Goal: Navigation & Orientation: Find specific page/section

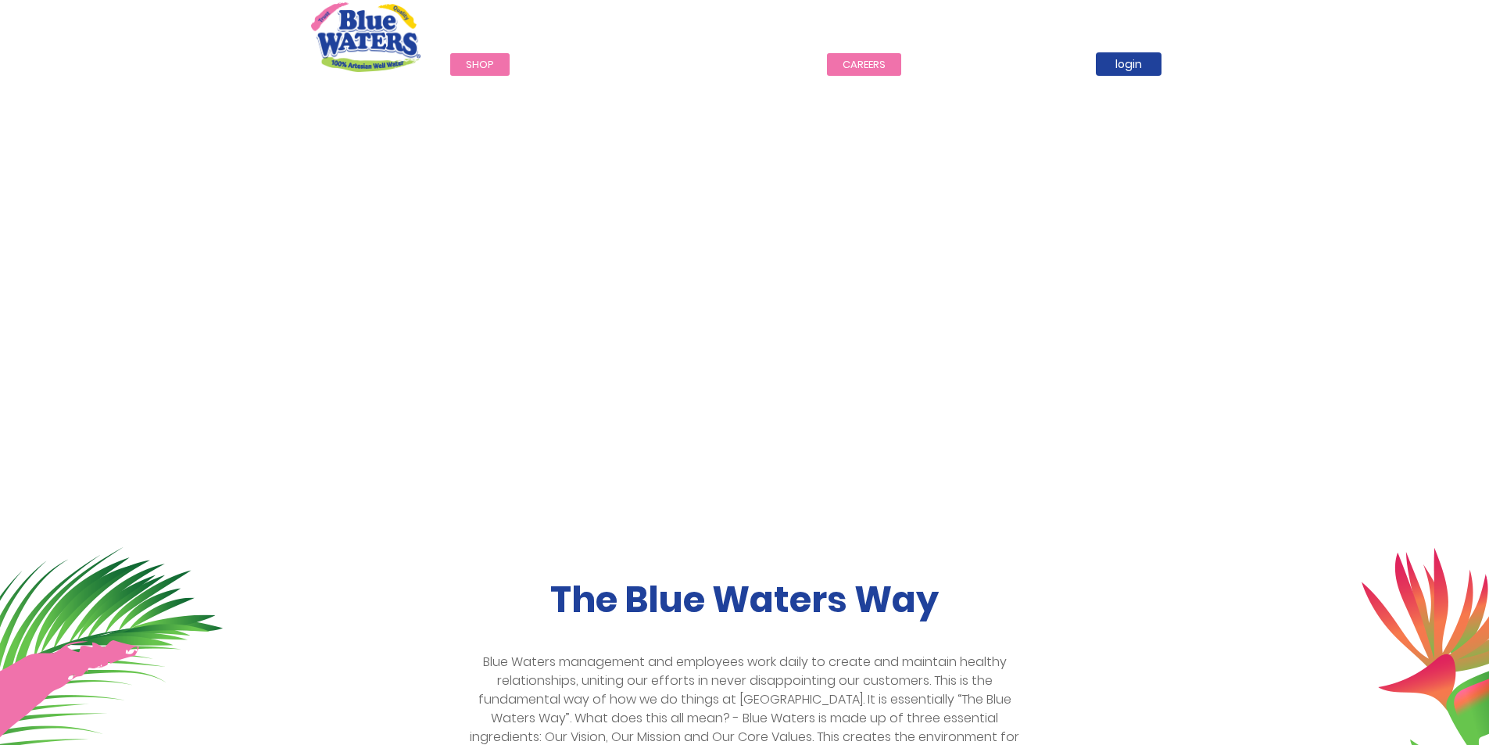
click at [835, 60] on link "careers" at bounding box center [864, 64] width 74 height 23
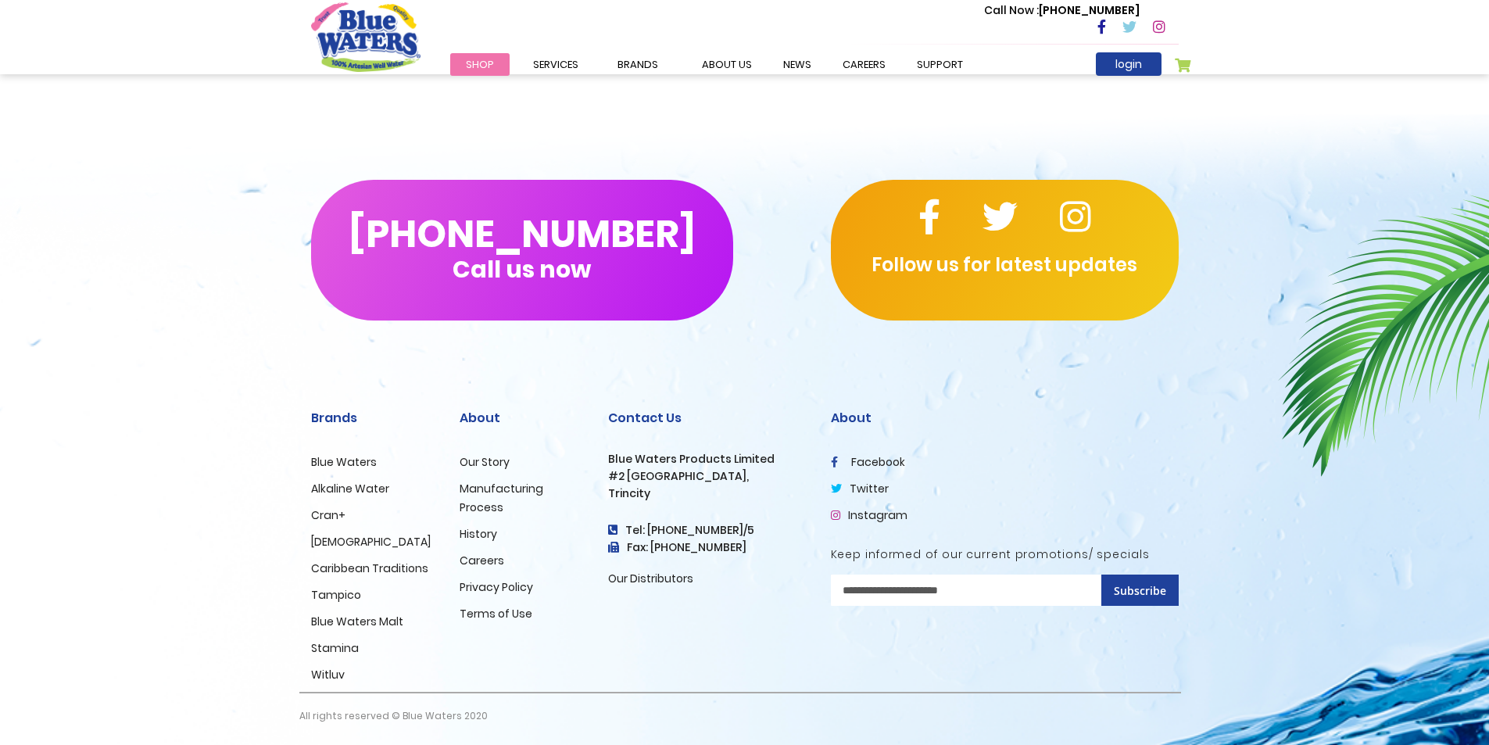
scroll to position [1420, 0]
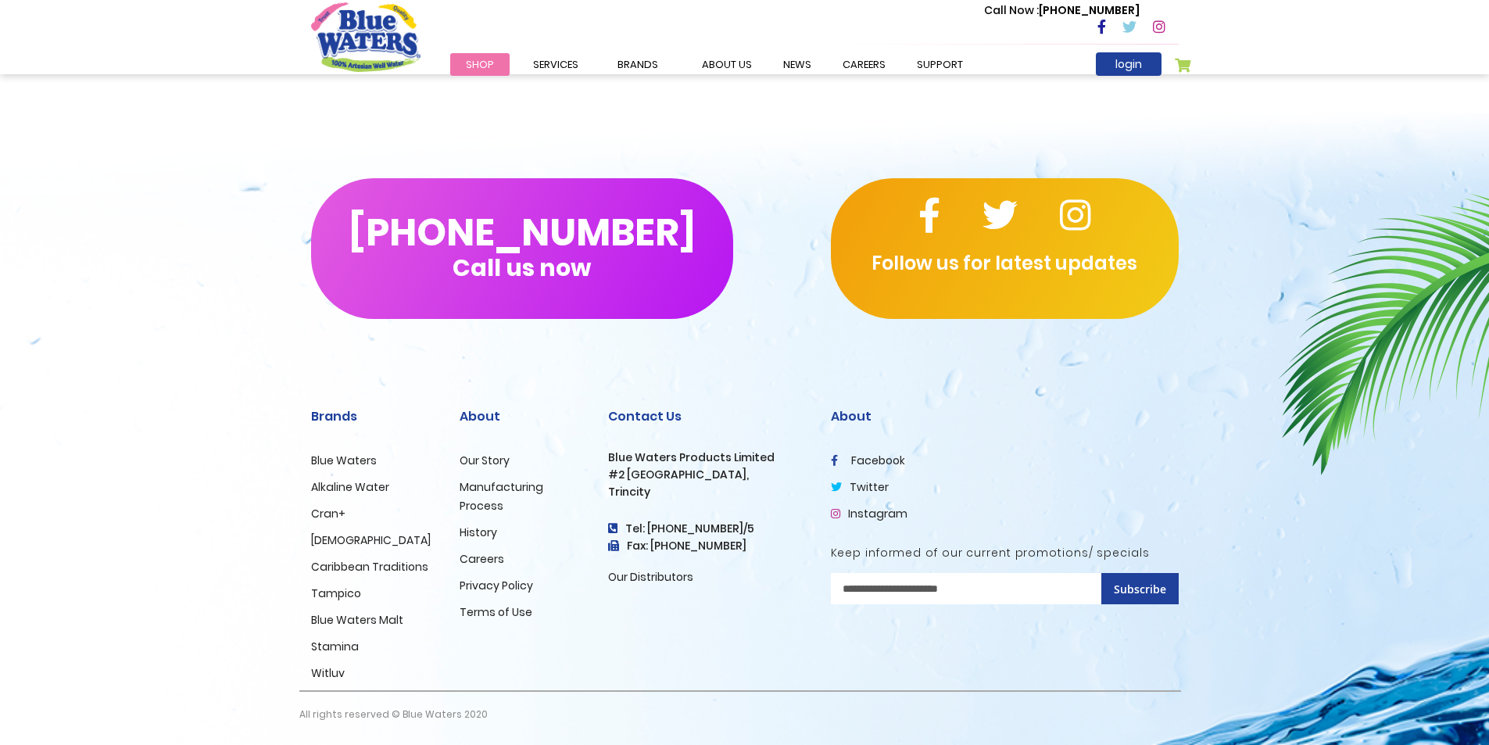
click at [488, 557] on link "Careers" at bounding box center [482, 559] width 45 height 16
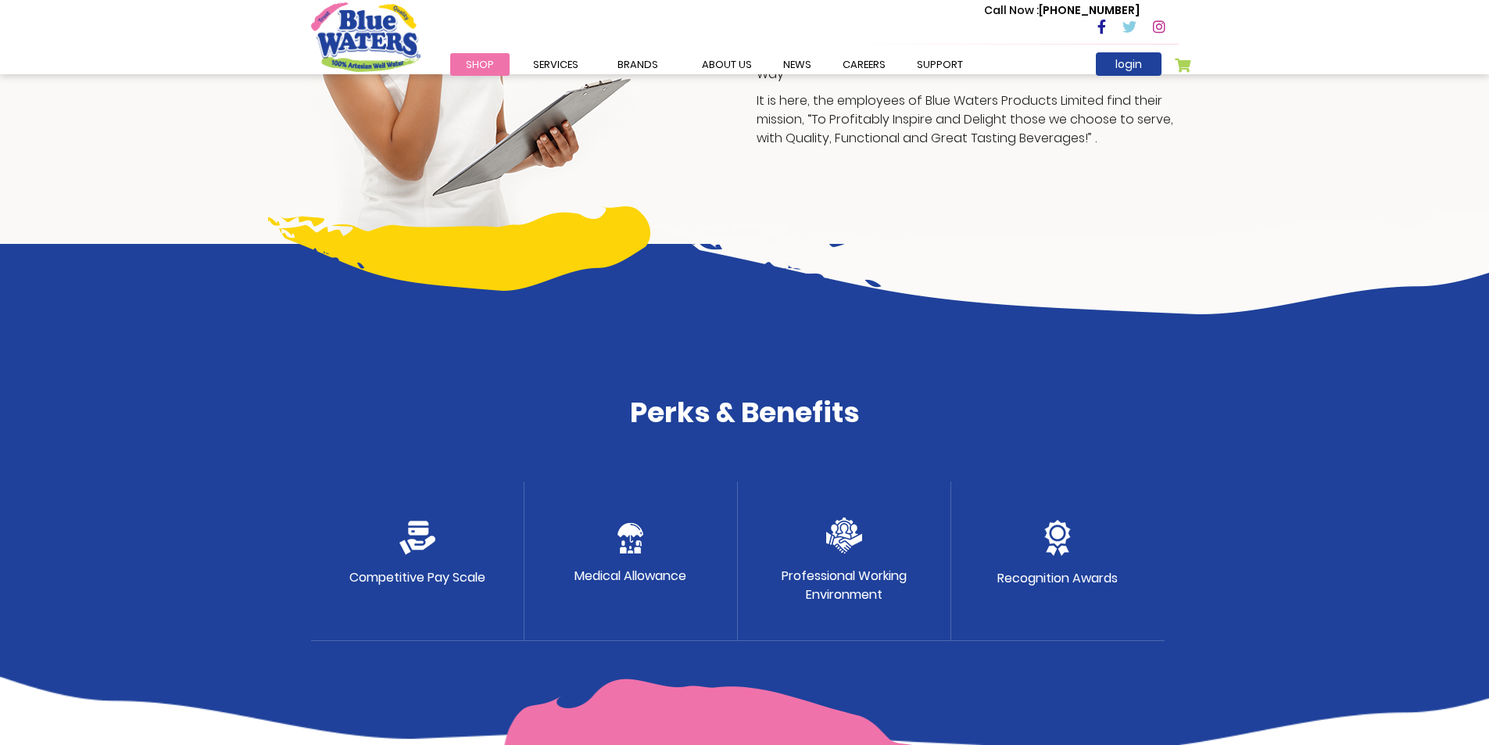
scroll to position [391, 0]
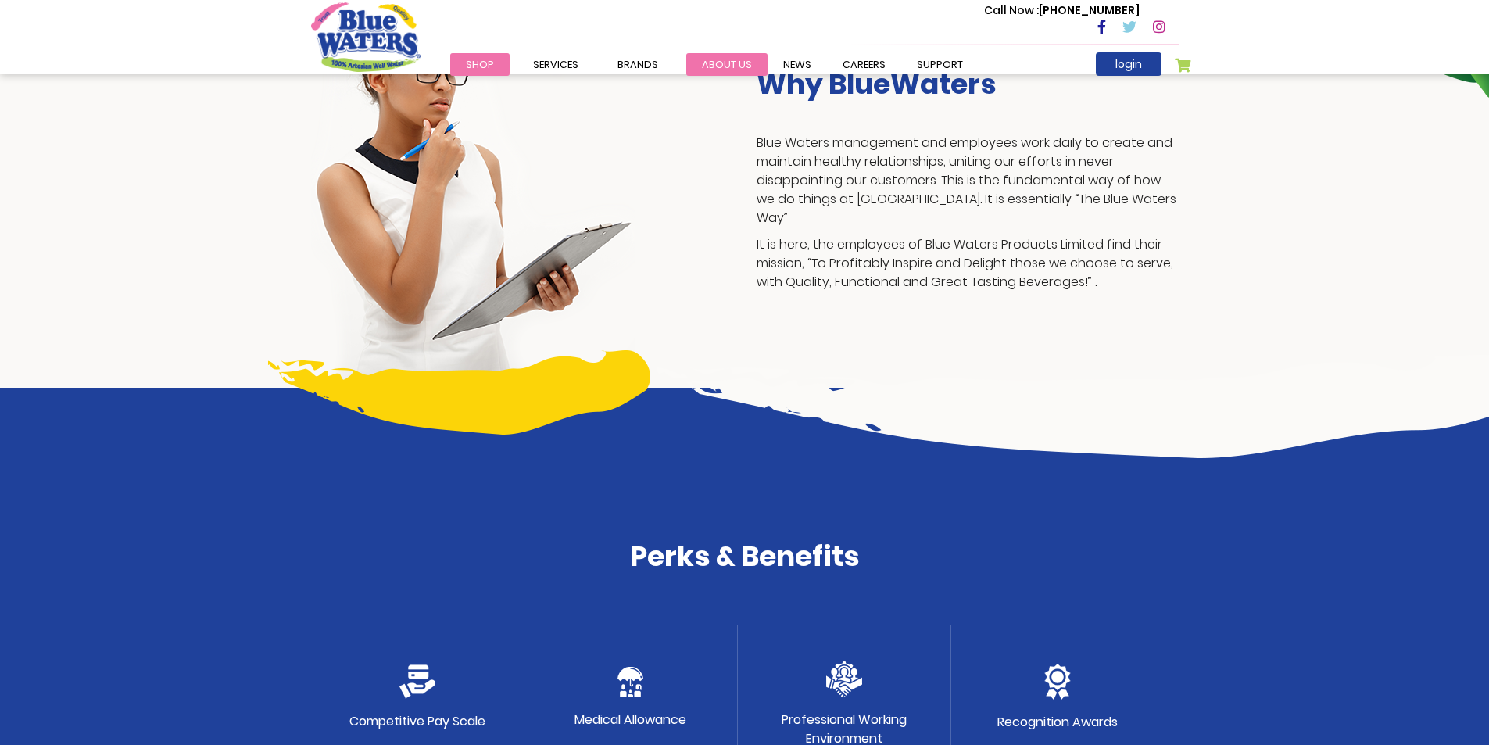
click at [722, 64] on link "about us" at bounding box center [726, 64] width 81 height 23
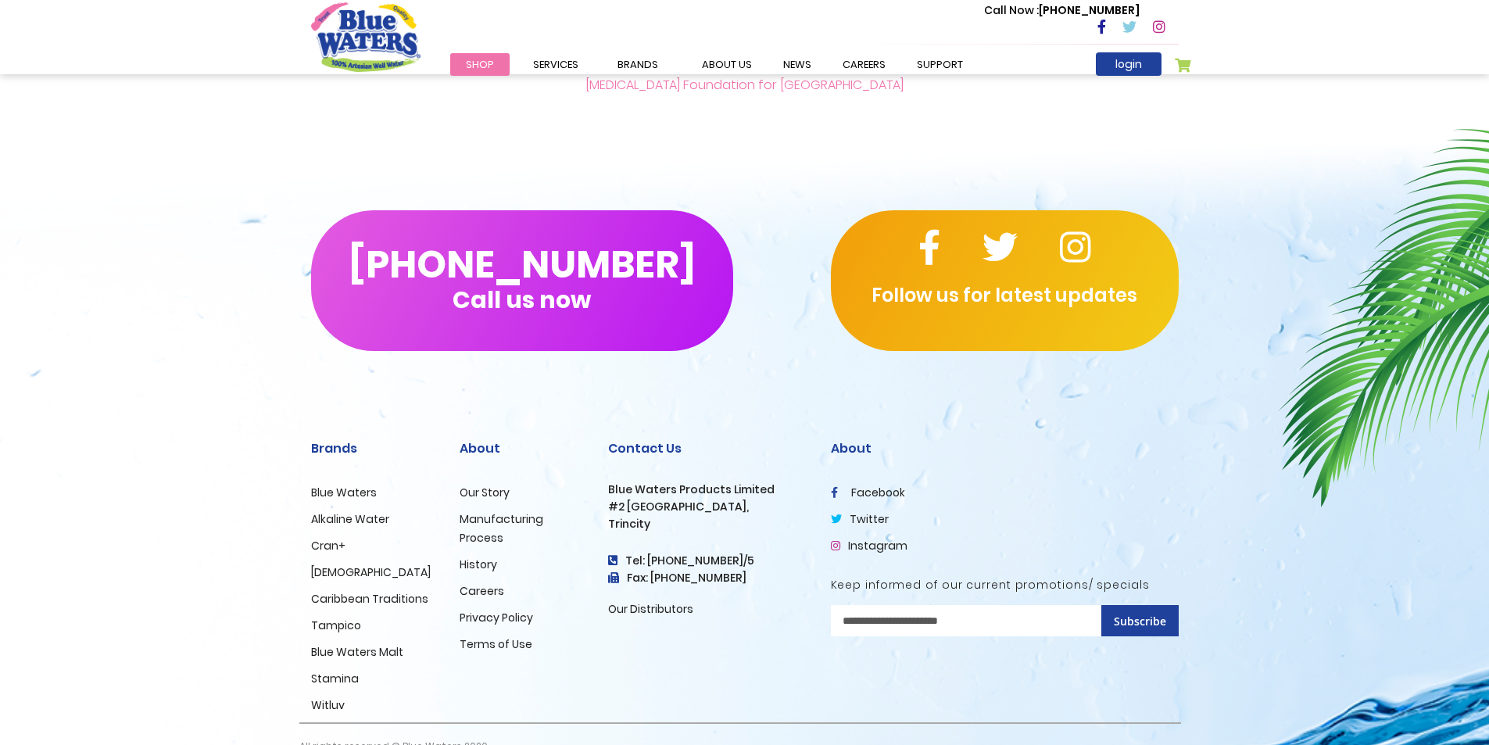
scroll to position [3667, 0]
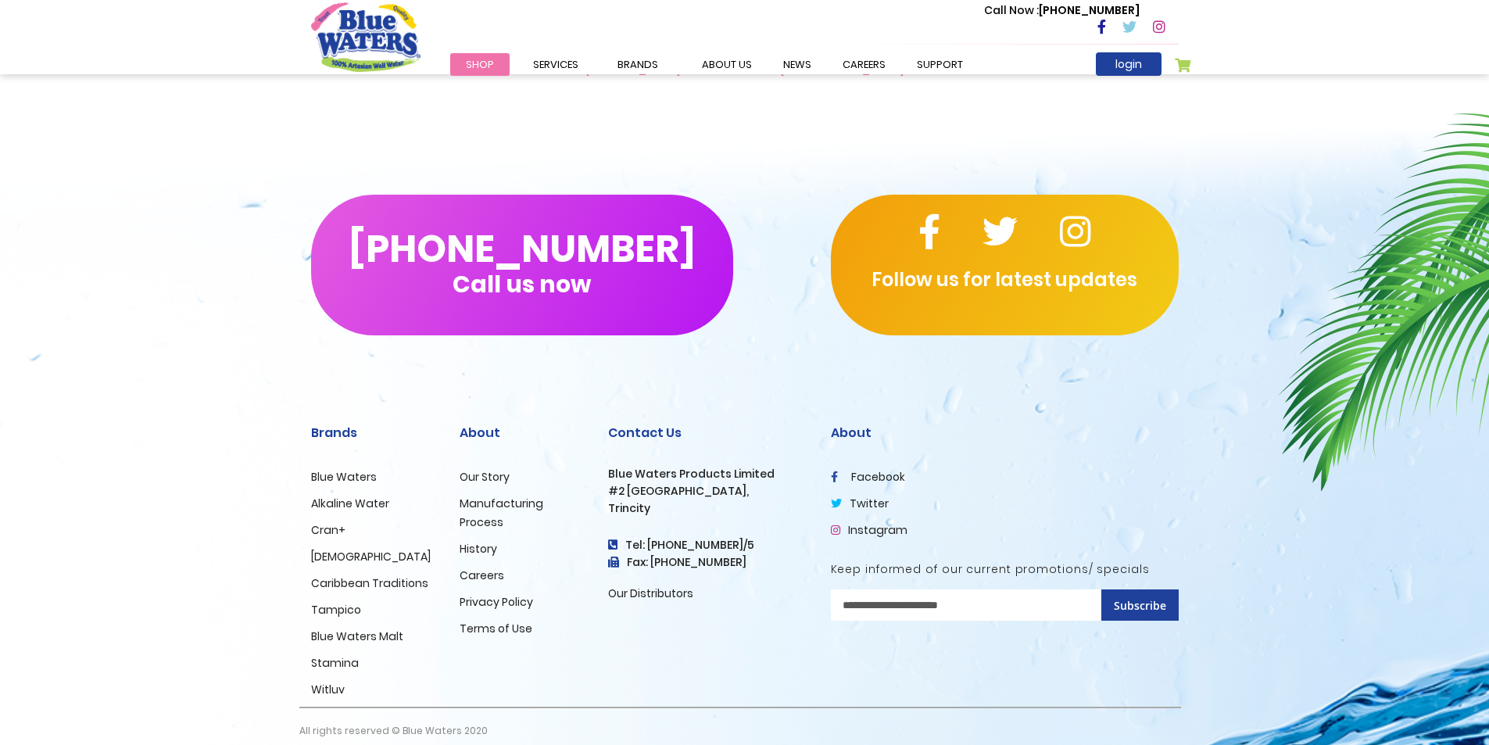
click at [882, 469] on link "facebook" at bounding box center [868, 477] width 74 height 16
click at [871, 496] on link "twitter" at bounding box center [860, 504] width 58 height 16
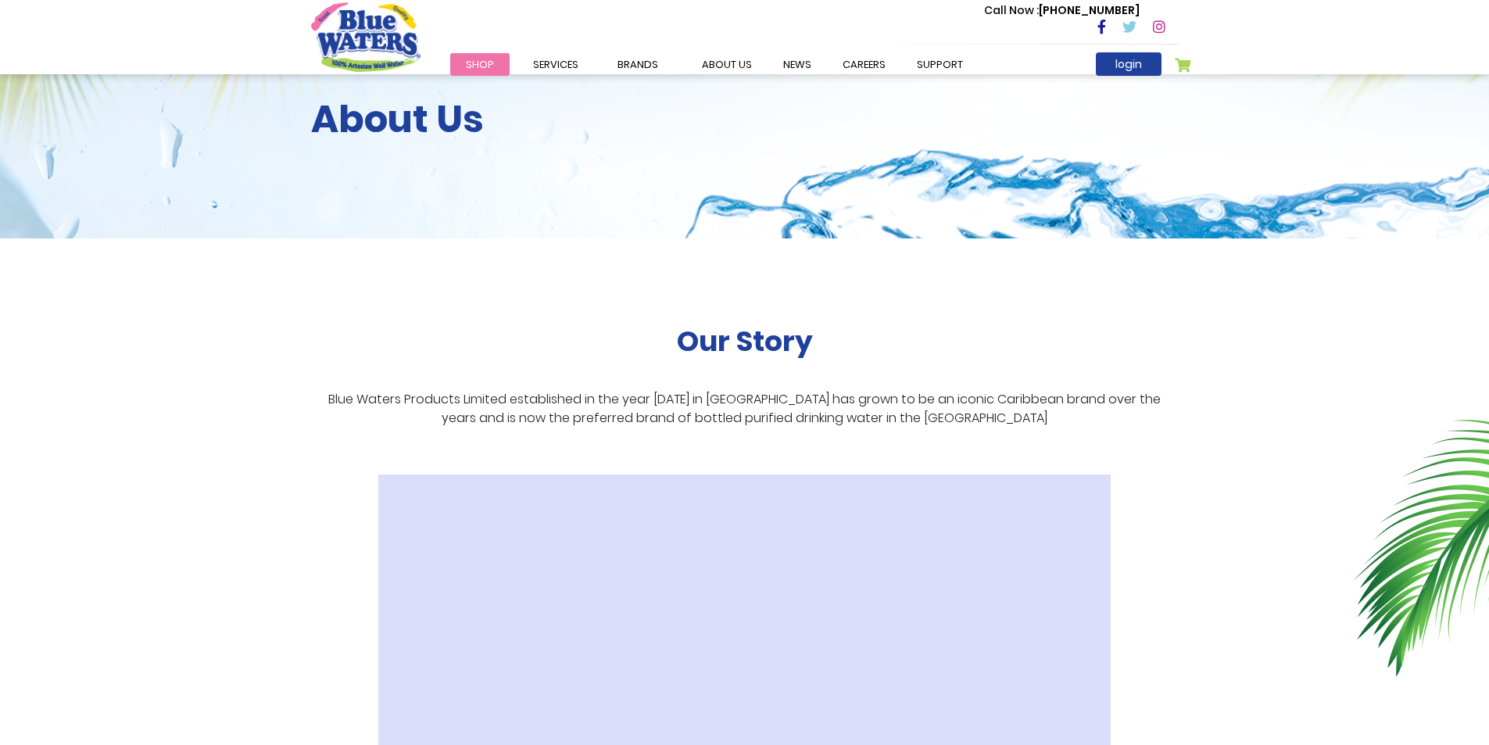
scroll to position [383, 0]
